Goal: Task Accomplishment & Management: Use online tool/utility

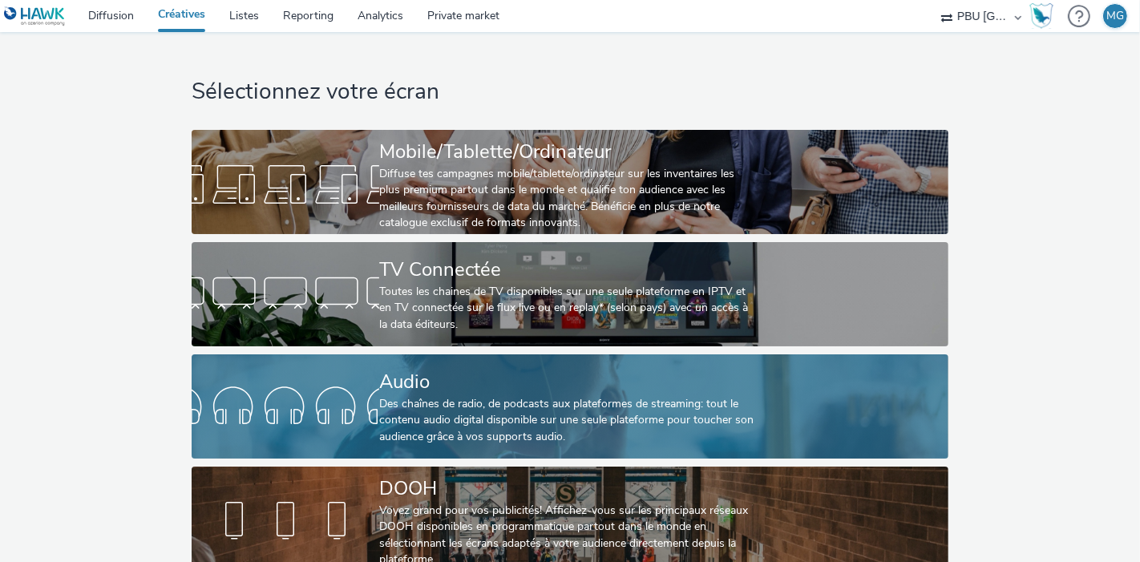
click at [523, 431] on div "Des chaînes de radio, de podcasts aux plateformes de streaming: tout le contenu…" at bounding box center [566, 420] width 375 height 49
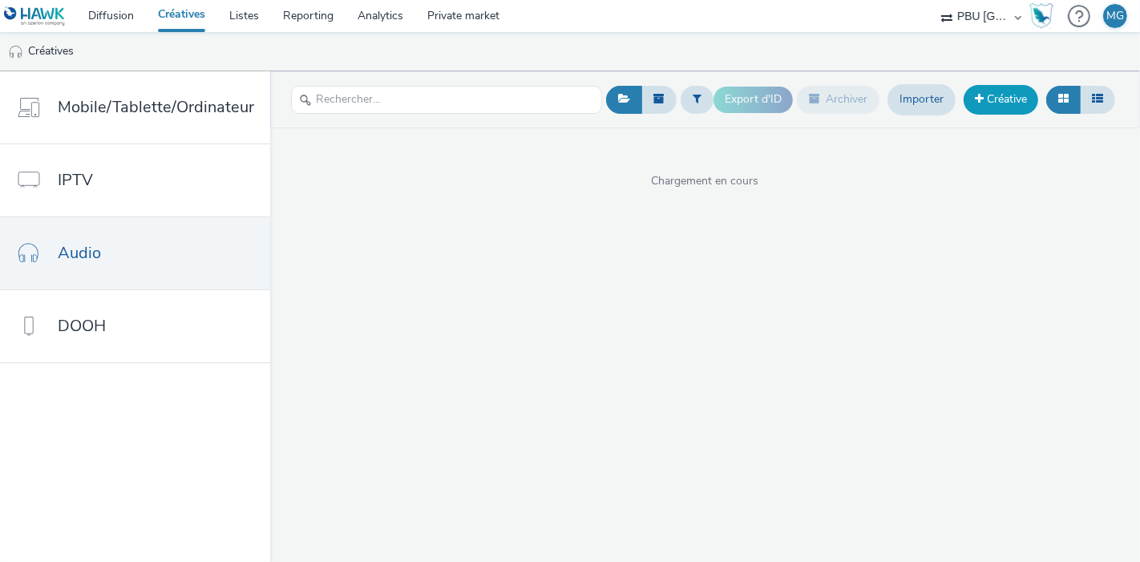
click at [979, 103] on span at bounding box center [979, 98] width 9 height 11
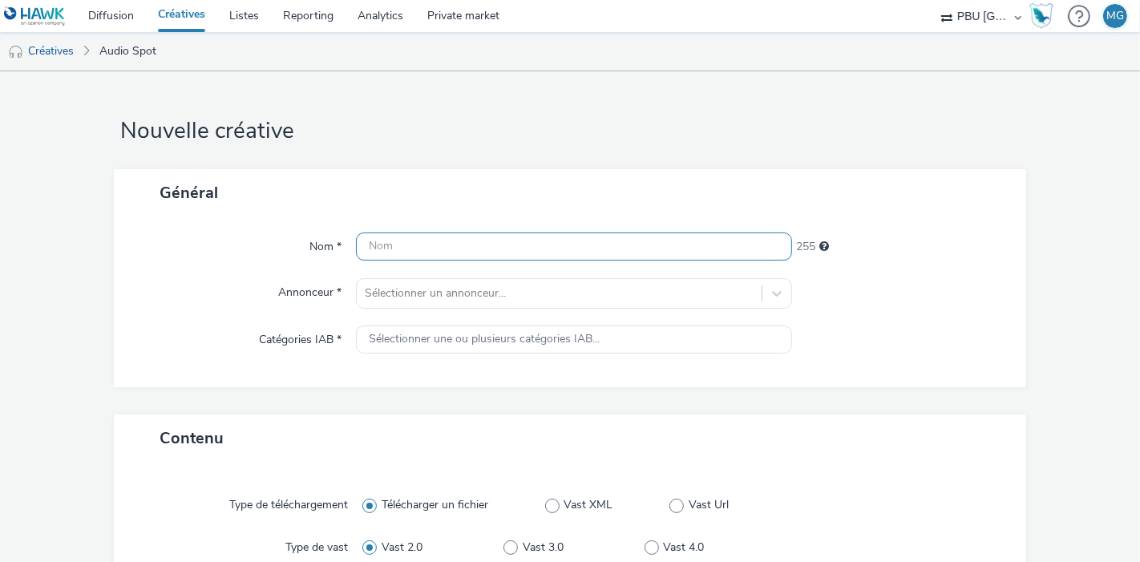
click at [382, 248] on input "text" at bounding box center [574, 246] width 436 height 28
paste input "TOTALENERGIESELECTETGAZ_251013_Pro"
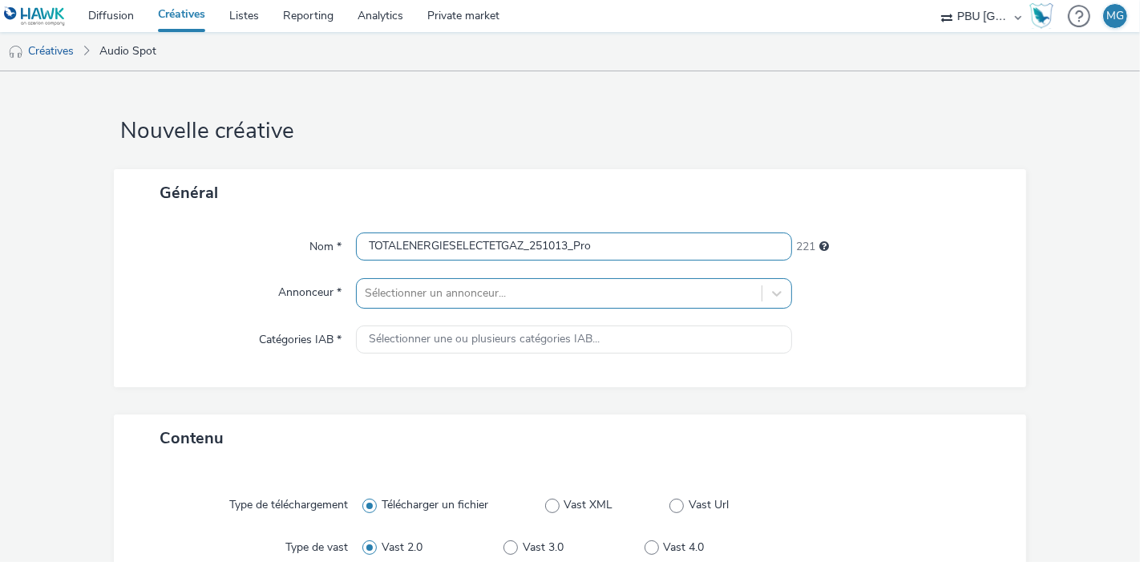
type input "TOTALENERGIESELECTETGAZ_251013_Pro"
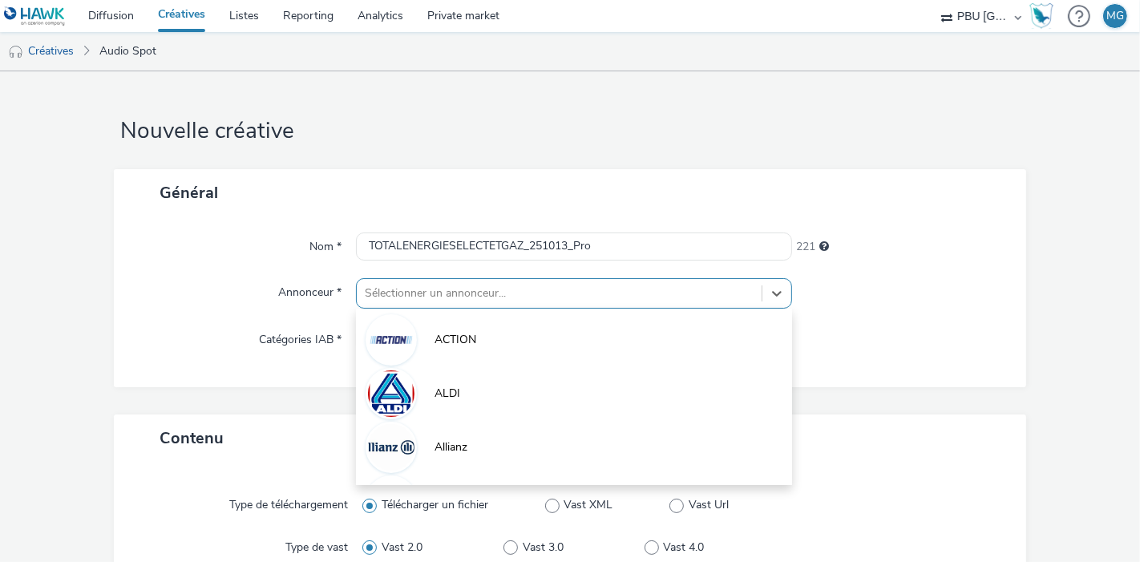
click at [412, 289] on div "option ACTION focused, 1 of 10. 10 results available. Use Up and Down to choose…" at bounding box center [574, 293] width 436 height 30
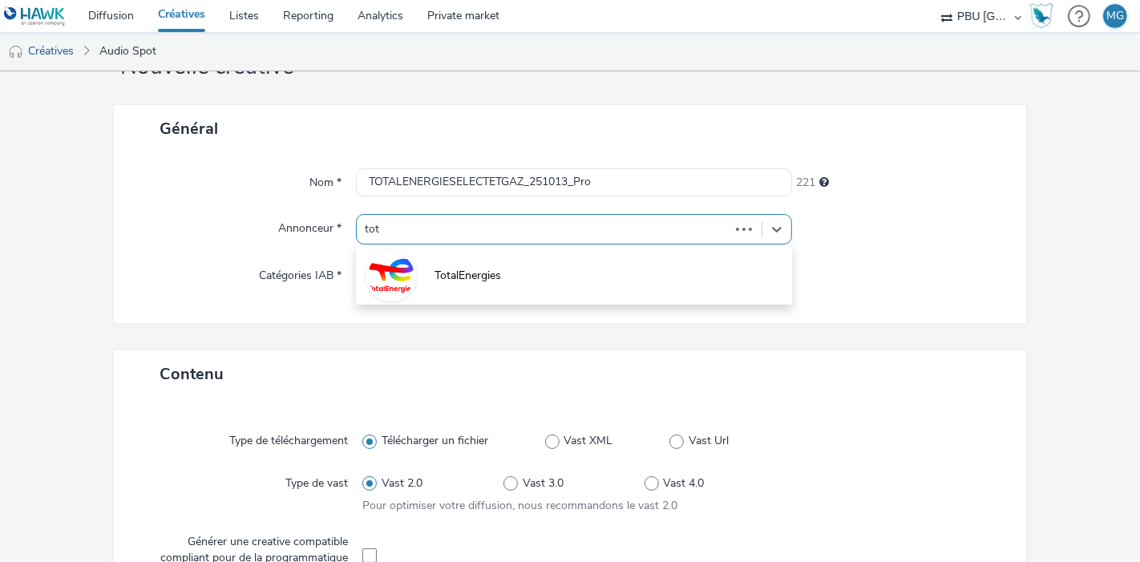
type input "tota"
click at [412, 289] on li "TotalEnergies" at bounding box center [574, 275] width 436 height 54
type input "[URL][DOMAIN_NAME]"
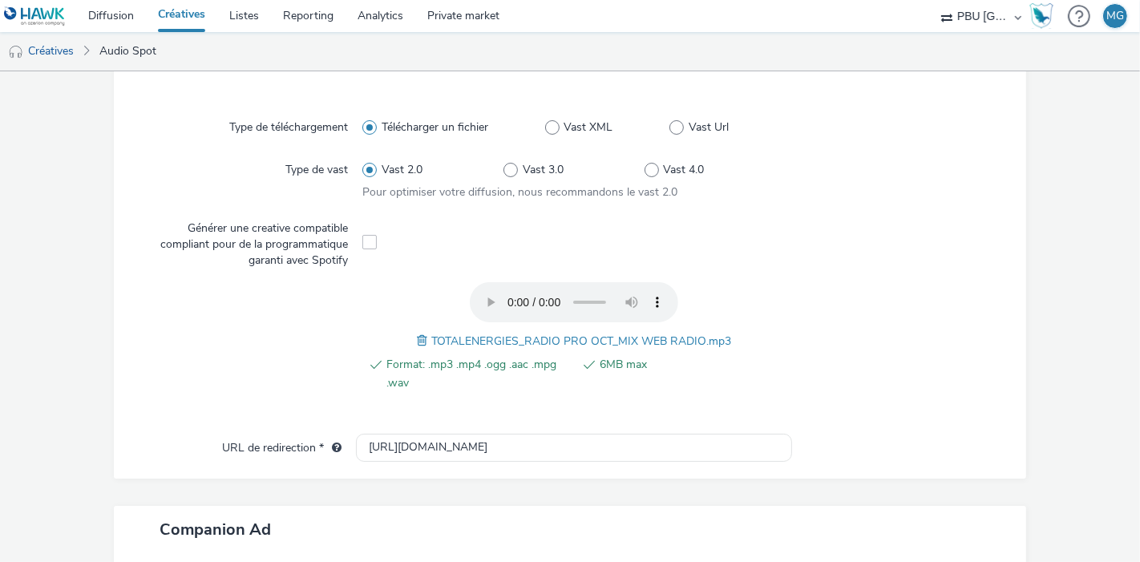
scroll to position [662, 0]
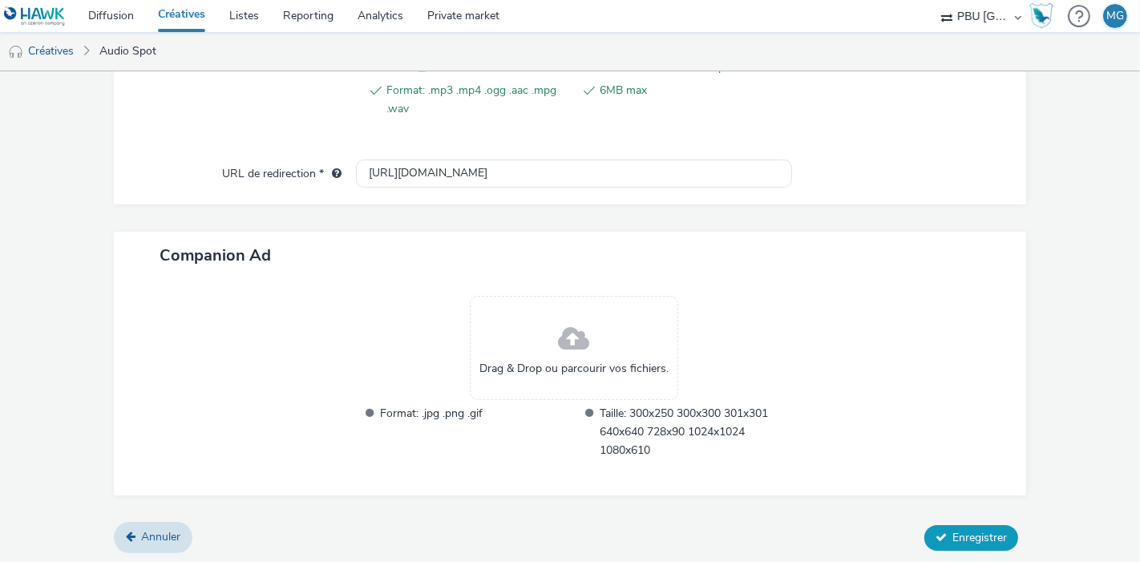
click at [935, 535] on icon at bounding box center [940, 536] width 11 height 11
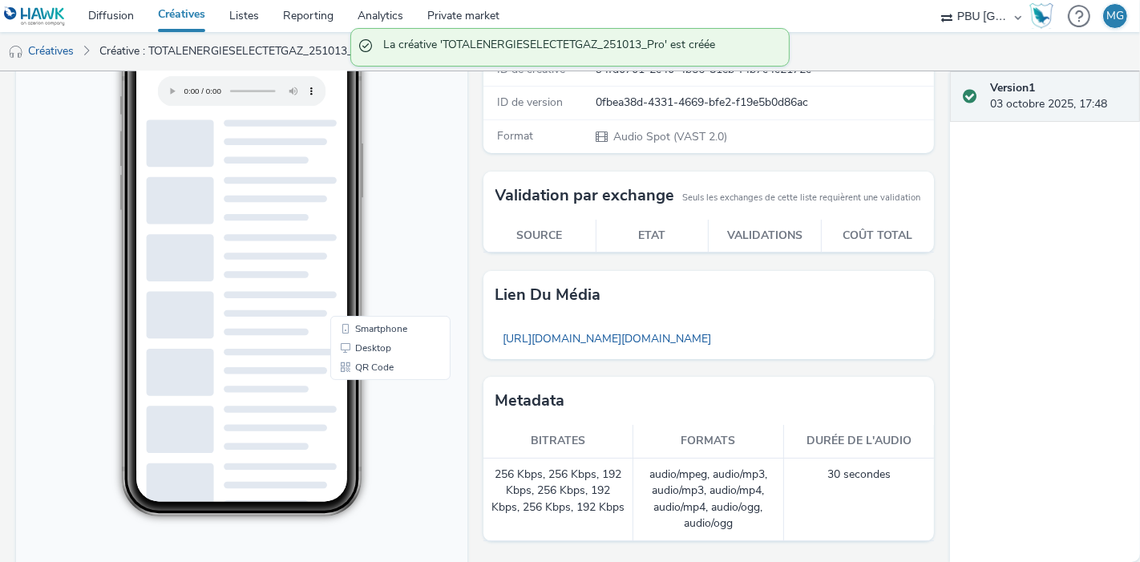
scroll to position [302, 0]
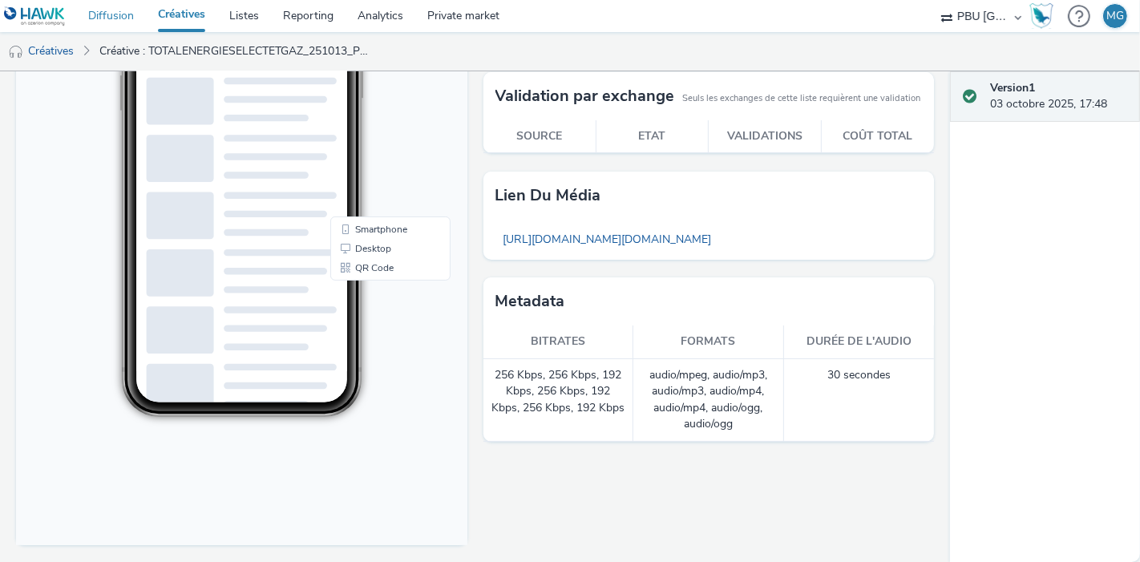
click at [104, 14] on link "Diffusion" at bounding box center [111, 16] width 70 height 32
